Goal: Book appointment/travel/reservation

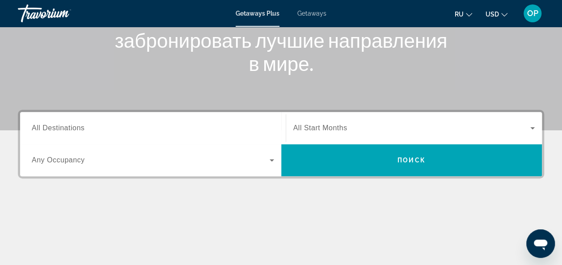
scroll to position [145, 0]
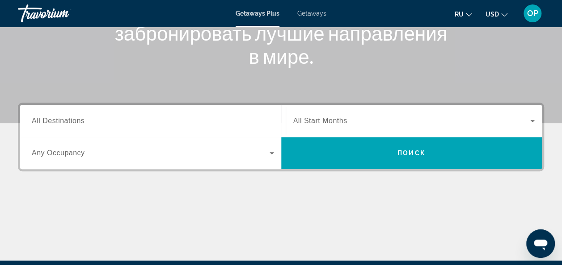
click at [78, 122] on span "All Destinations" at bounding box center [58, 121] width 53 height 8
click at [78, 122] on input "Destination All Destinations" at bounding box center [153, 121] width 242 height 11
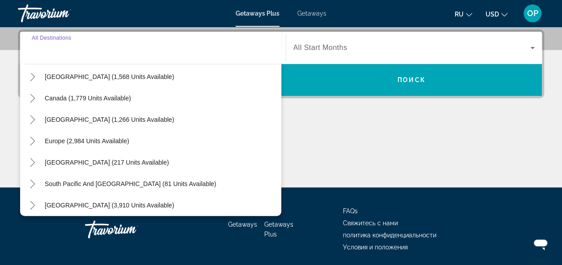
scroll to position [55, 0]
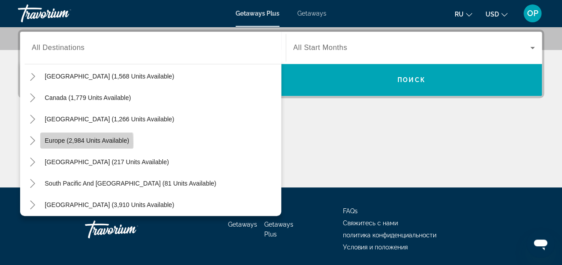
click at [53, 143] on span "Europe (2,984 units available)" at bounding box center [87, 140] width 84 height 7
type input "**********"
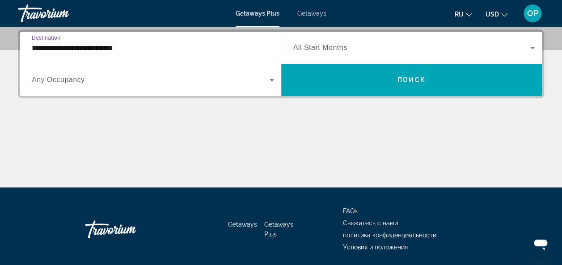
click at [314, 48] on span "All Start Months" at bounding box center [320, 48] width 54 height 8
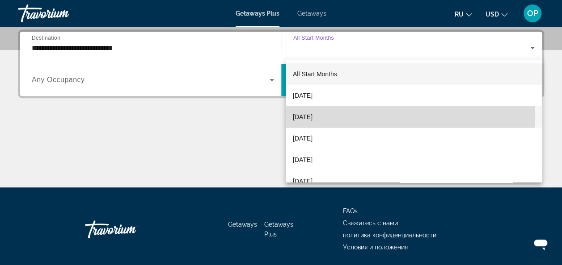
click at [308, 117] on span "[DATE]" at bounding box center [303, 117] width 20 height 11
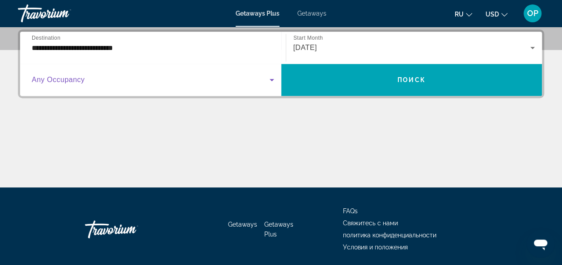
click at [273, 77] on icon "Search widget" at bounding box center [271, 80] width 11 height 11
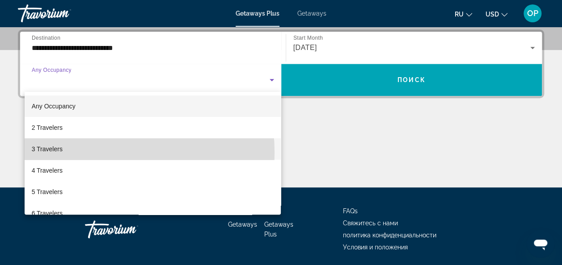
click at [68, 153] on mat-option "3 Travelers" at bounding box center [153, 148] width 256 height 21
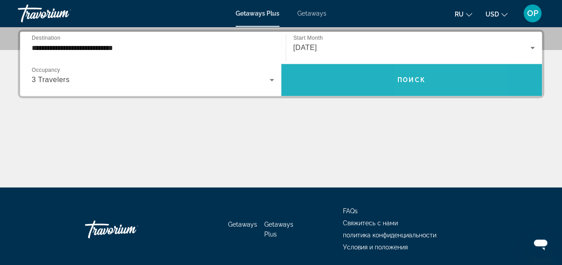
click at [451, 84] on span "Search widget" at bounding box center [411, 79] width 261 height 21
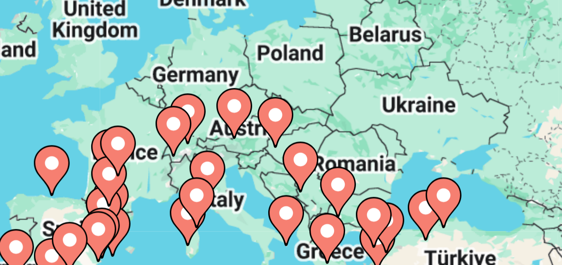
scroll to position [21, 0]
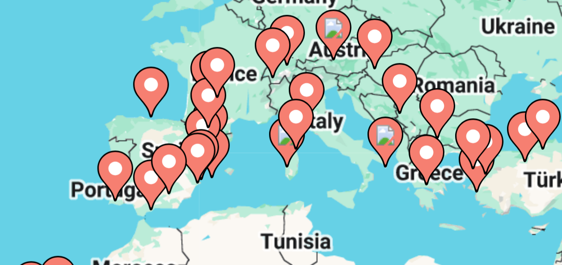
click at [336, 171] on image "Main content" at bounding box center [336, 171] width 5 height 5
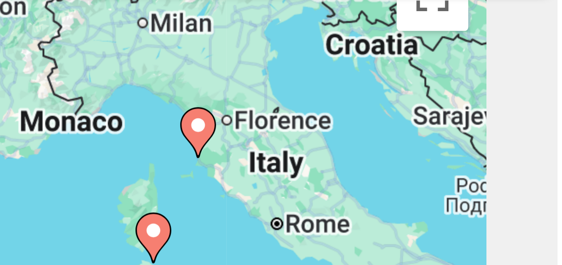
click at [472, 115] on image "Main content" at bounding box center [471, 113] width 5 height 5
type input "**********"
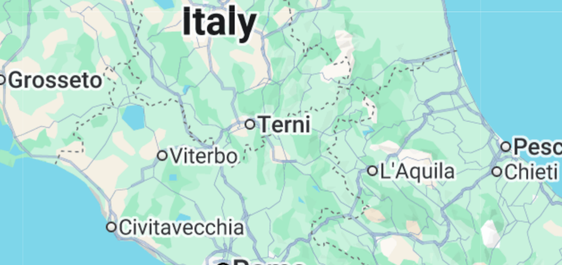
scroll to position [28, 0]
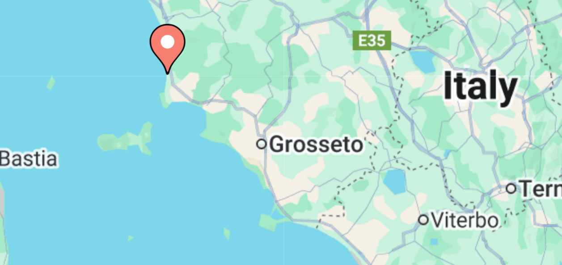
click at [281, 189] on image "Main content" at bounding box center [280, 187] width 5 height 5
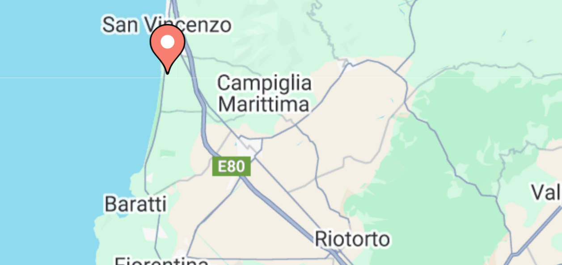
click at [281, 189] on image "Main content" at bounding box center [280, 187] width 5 height 5
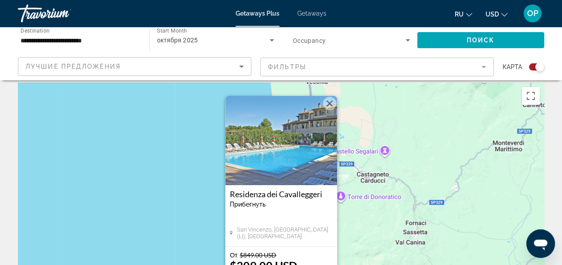
scroll to position [0, 0]
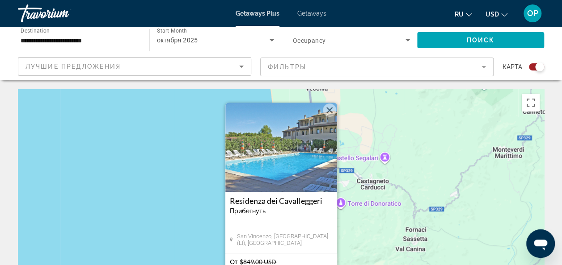
click at [330, 108] on button "Close" at bounding box center [329, 110] width 13 height 13
